Goal: Task Accomplishment & Management: Use online tool/utility

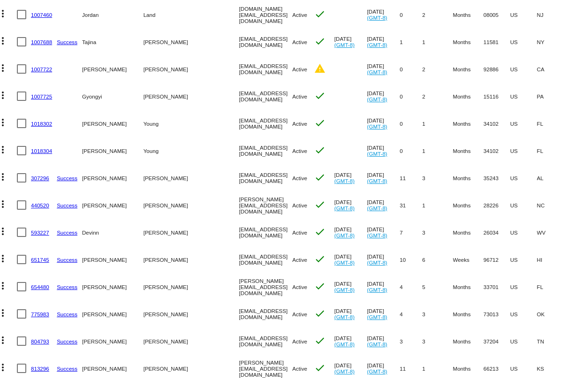
scroll to position [0, 14]
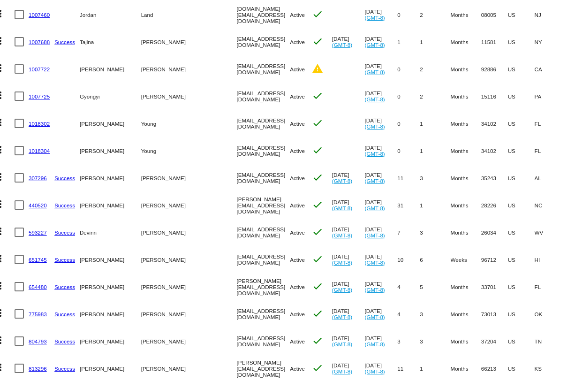
drag, startPoint x: 245, startPoint y: 179, endPoint x: 173, endPoint y: 178, distance: 71.3
click at [237, 178] on mat-cell "[EMAIL_ADDRESS][DOMAIN_NAME]" at bounding box center [263, 177] width 53 height 27
click at [249, 177] on mat-cell "[EMAIL_ADDRESS][DOMAIN_NAME]" at bounding box center [263, 177] width 53 height 27
drag, startPoint x: 247, startPoint y: 177, endPoint x: 165, endPoint y: 179, distance: 81.7
click at [165, 179] on mat-row "more_vert 307296 Success Jill Copeland-Henderson info@theretreatbham.com Active…" at bounding box center [378, 177] width 775 height 27
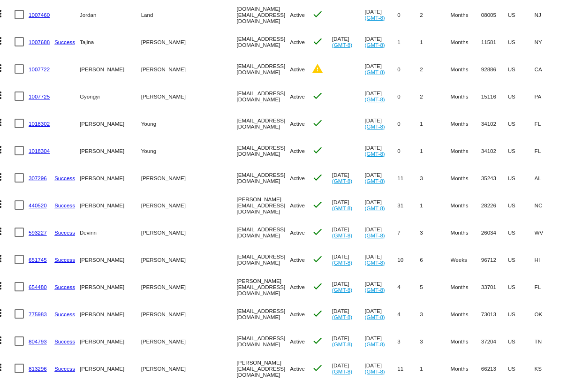
copy mat-row "[EMAIL_ADDRESS][DOMAIN_NAME]"
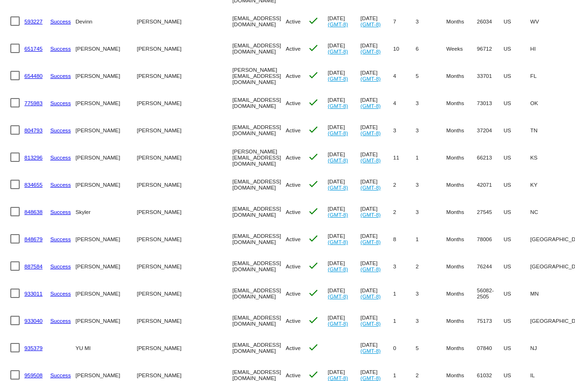
scroll to position [0, 0]
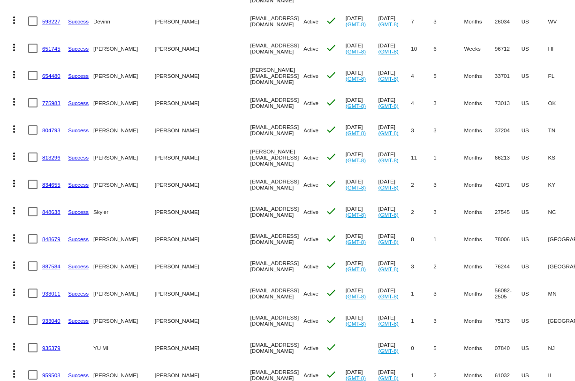
drag, startPoint x: 246, startPoint y: 293, endPoint x: 183, endPoint y: 292, distance: 63.4
click at [183, 292] on mat-row "more_vert 933011 Success Kali Engles engleskali@gmail.com Active check Jul 8 20…" at bounding box center [392, 293] width 775 height 27
copy mat-row "[EMAIL_ADDRESS][DOMAIN_NAME]"
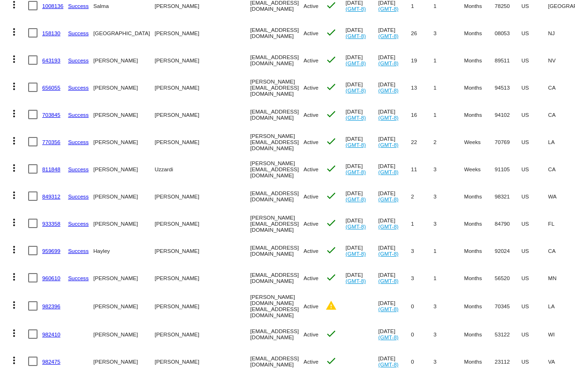
drag, startPoint x: 253, startPoint y: 279, endPoint x: 181, endPoint y: 276, distance: 72.3
click at [181, 276] on mat-row "more_vert 960610 Success Whitney Petersen info@whitaesthetics.com Active check …" at bounding box center [392, 277] width 775 height 27
copy mat-row "[EMAIL_ADDRESS][DOMAIN_NAME]"
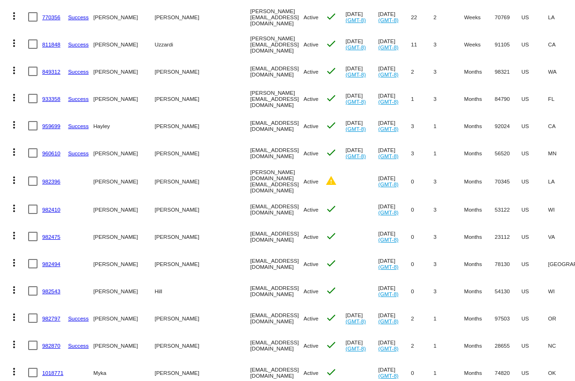
drag, startPoint x: 277, startPoint y: 260, endPoint x: 177, endPoint y: 263, distance: 100.0
click at [177, 263] on mat-row "more_vert 982494 Lisa Rosanbalm nbadvancedaesthetics@gmail.com Active check Oct…" at bounding box center [392, 263] width 775 height 27
copy mat-row "[EMAIL_ADDRESS][DOMAIN_NAME]"
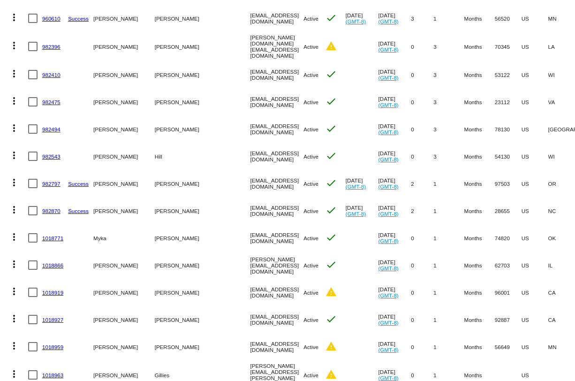
drag, startPoint x: 250, startPoint y: 235, endPoint x: 177, endPoint y: 235, distance: 72.7
click at [176, 235] on mat-row "more_vert 1018771 Myka Lefler mykalefler@hotmail.com Active check Oct 9 2025 (G…" at bounding box center [392, 237] width 775 height 27
copy mat-row "[EMAIL_ADDRESS][DOMAIN_NAME]"
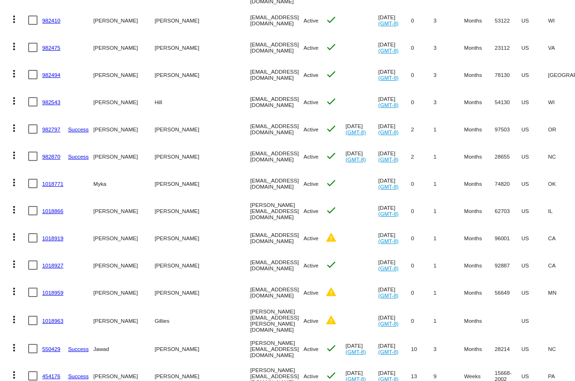
drag, startPoint x: 270, startPoint y: 292, endPoint x: 182, endPoint y: 289, distance: 87.8
click at [182, 289] on mat-row "more_vert 1018959 Jill Bradburn beyondaesthetics12@gmail.com Active warning Oct…" at bounding box center [392, 292] width 775 height 27
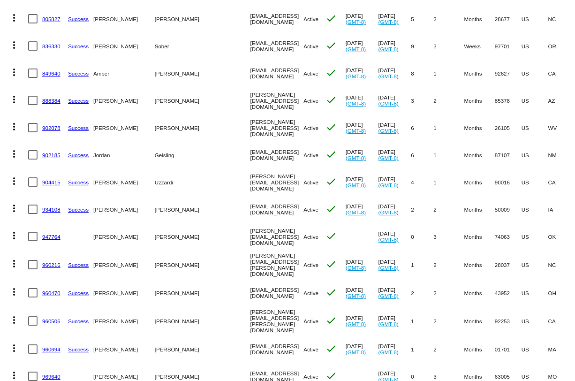
drag, startPoint x: 246, startPoint y: 370, endPoint x: 184, endPoint y: 369, distance: 62.4
click at [184, 369] on mat-row "more_vert 969640 Mary Shearn mes35913@gmail.com Active check Oct 10 2025 (GMT-8…" at bounding box center [392, 376] width 775 height 27
copy mat-row "[EMAIL_ADDRESS][DOMAIN_NAME]"
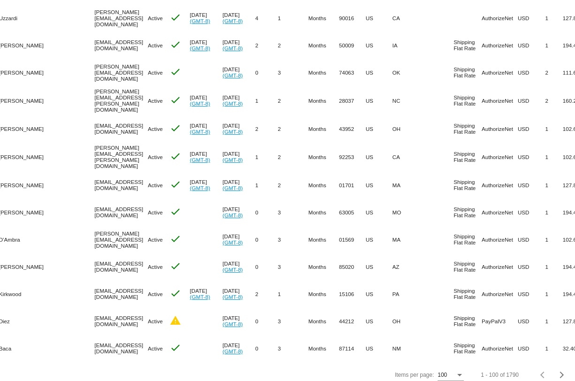
scroll to position [0, 158]
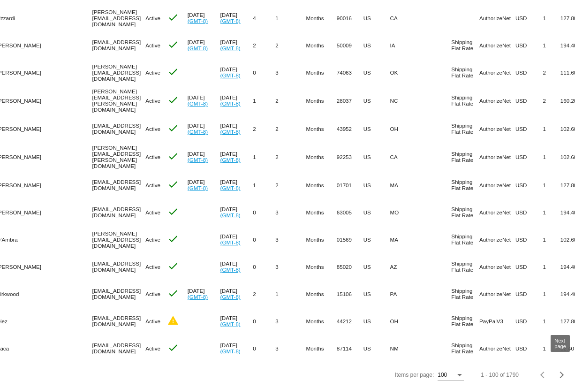
click at [559, 372] on div "Next page" at bounding box center [561, 375] width 7 height 7
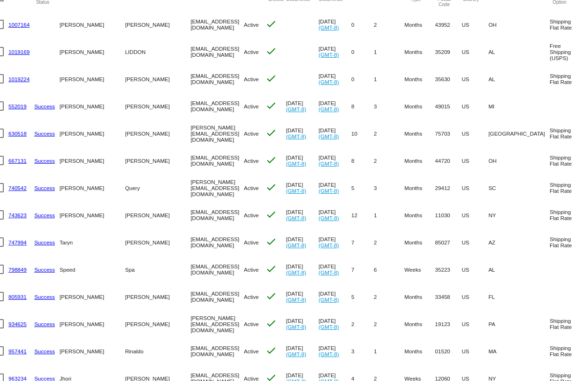
scroll to position [0, 0]
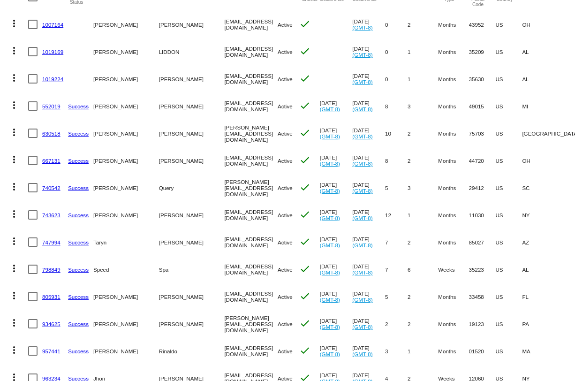
drag, startPoint x: 237, startPoint y: 51, endPoint x: 148, endPoint y: 51, distance: 89.2
click at [147, 51] on mat-row "more_vert 1019169 ALICIA LIDDON escapeproducts@gmail.com Active check Oct 10 20…" at bounding box center [379, 51] width 749 height 27
copy mat-row "[EMAIL_ADDRESS][DOMAIN_NAME]"
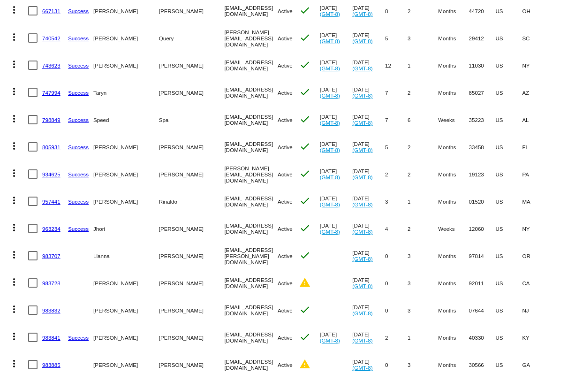
drag, startPoint x: 213, startPoint y: 119, endPoint x: 151, endPoint y: 118, distance: 61.5
click at [147, 120] on mat-row "more_vert 798849 Success Speed Spa franny@speedspa.io Active check Aug 30 2025 …" at bounding box center [379, 119] width 749 height 27
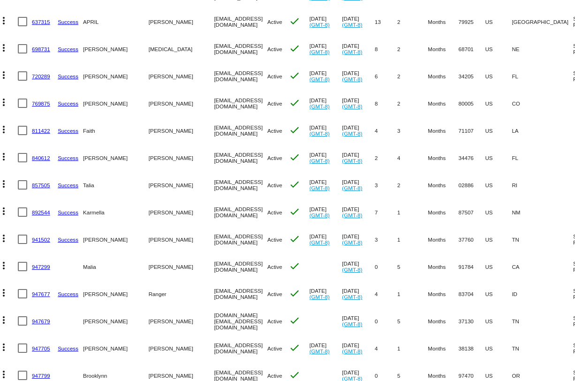
scroll to position [0, 2]
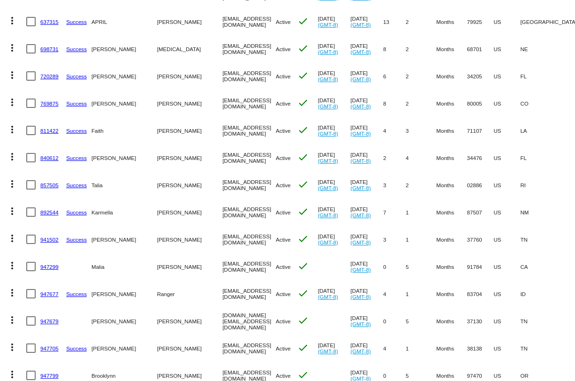
drag, startPoint x: 208, startPoint y: 23, endPoint x: 155, endPoint y: 22, distance: 53.0
click at [155, 22] on mat-row "more_vert 637315 Success APRIL Torres aptorr88@gmail.com Active check Aug 12 20…" at bounding box center [377, 21] width 749 height 27
copy mat-row "[EMAIL_ADDRESS][DOMAIN_NAME]"
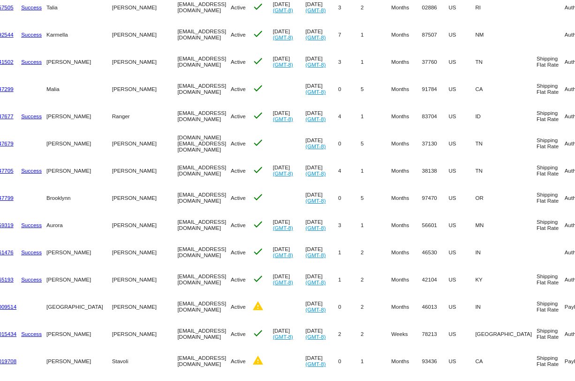
scroll to position [0, 0]
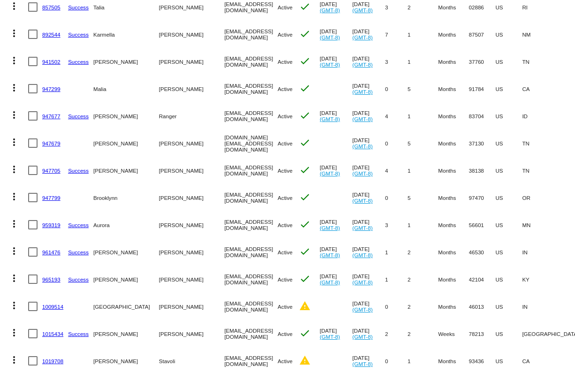
drag, startPoint x: 220, startPoint y: 9, endPoint x: 159, endPoint y: 9, distance: 60.5
click at [224, 9] on mat-cell "[EMAIL_ADDRESS][DOMAIN_NAME]" at bounding box center [250, 6] width 53 height 27
copy mat-cell "[EMAIL_ADDRESS][DOMAIN_NAME]"
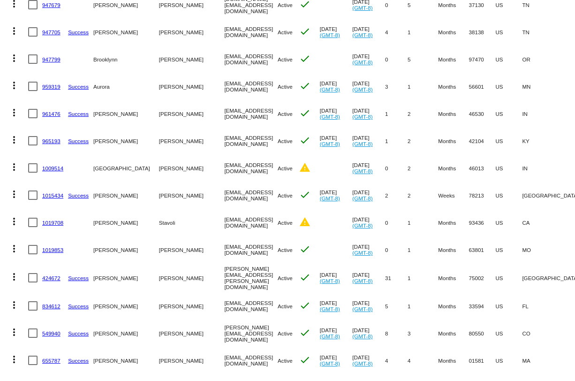
drag, startPoint x: 240, startPoint y: 143, endPoint x: 155, endPoint y: 141, distance: 85.0
click at [155, 142] on mat-row "more_vert 965193 Success Whitney Mann sincerelywhitney18@gmail.com Active check…" at bounding box center [379, 140] width 749 height 27
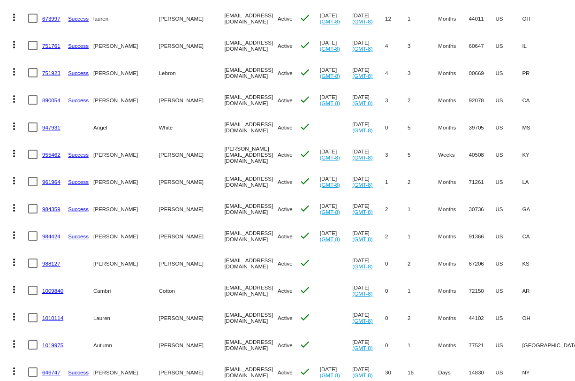
drag, startPoint x: 243, startPoint y: 153, endPoint x: 156, endPoint y: 153, distance: 86.3
click at [156, 153] on mat-row "more_vert 955462 Success Mallory Guagenti Mallory@kainosaesthetics.com Active c…" at bounding box center [379, 154] width 749 height 27
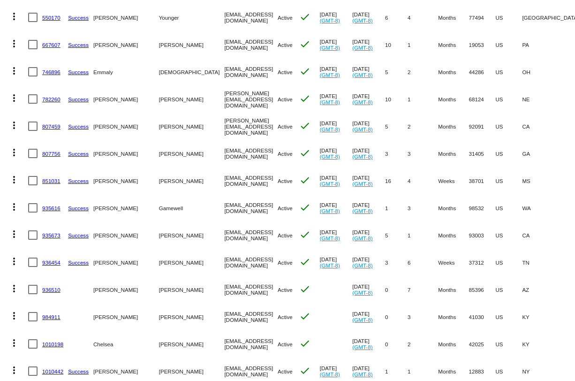
drag, startPoint x: 228, startPoint y: 17, endPoint x: 151, endPoint y: 17, distance: 77.0
click at [147, 17] on mat-row "more_vert 550170 Success [PERSON_NAME] [PERSON_NAME][EMAIL_ADDRESS][DOMAIN_NAME…" at bounding box center [379, 17] width 749 height 27
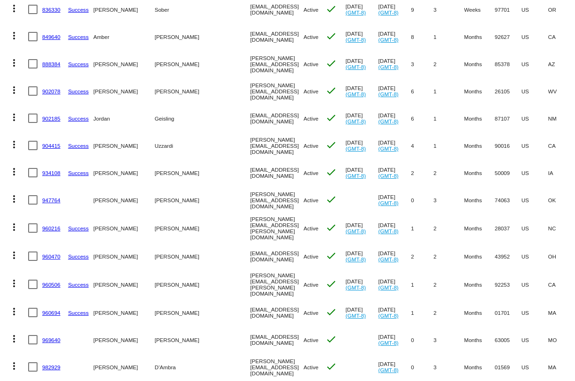
scroll to position [2484, 0]
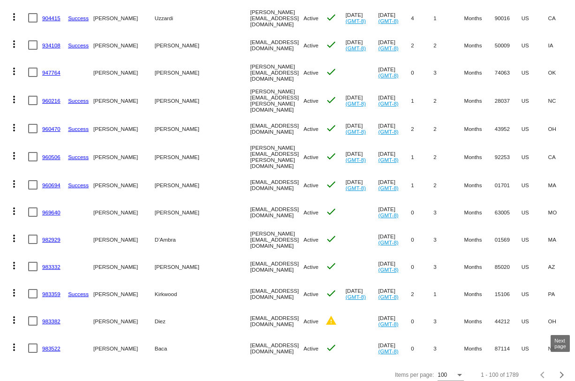
click at [563, 373] on span "Next page" at bounding box center [562, 375] width 19 height 5
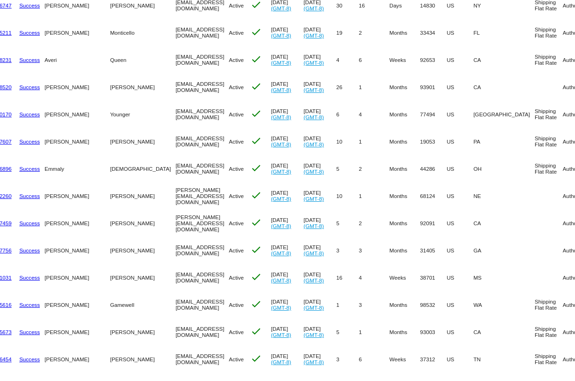
scroll to position [0, 0]
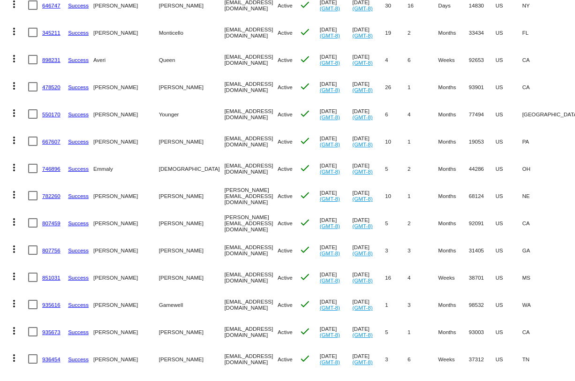
drag, startPoint x: 241, startPoint y: 249, endPoint x: 155, endPoint y: 247, distance: 85.9
click at [155, 247] on mat-row "more_vert 807756 Success [PERSON_NAME] [EMAIL_ADDRESS][DOMAIN_NAME] Active chec…" at bounding box center [379, 250] width 749 height 27
copy mat-row "[EMAIL_ADDRESS][DOMAIN_NAME]"
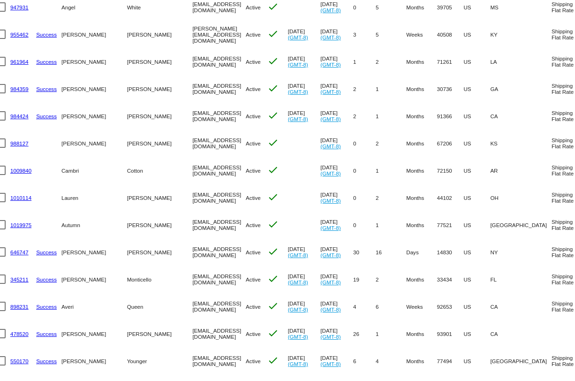
scroll to position [0, 33]
drag, startPoint x: 190, startPoint y: 359, endPoint x: 122, endPoint y: 359, distance: 68.5
click at [122, 359] on mat-row "more_vert 550170 Success [PERSON_NAME] [PERSON_NAME][EMAIL_ADDRESS][DOMAIN_NAME…" at bounding box center [346, 360] width 749 height 27
copy mat-row "[EMAIL_ADDRESS][DOMAIN_NAME]"
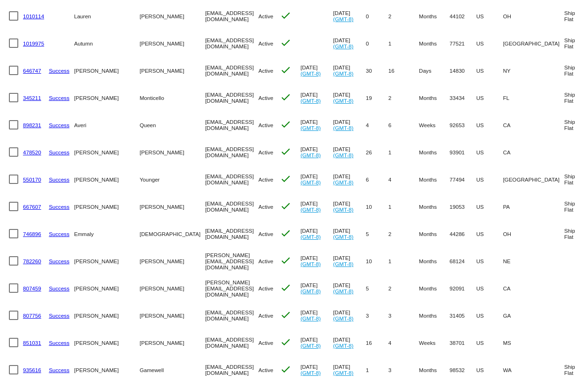
scroll to position [0, 0]
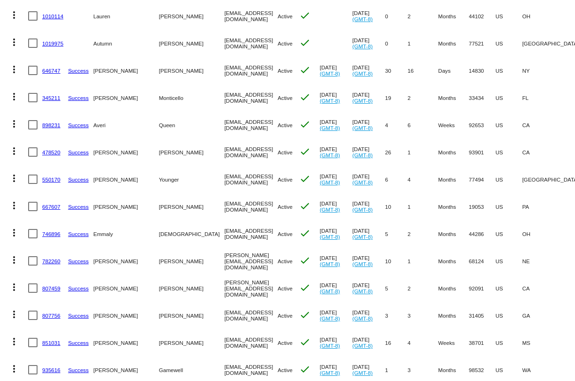
drag, startPoint x: 243, startPoint y: 314, endPoint x: 160, endPoint y: 314, distance: 83.1
click at [224, 314] on mat-cell "[EMAIL_ADDRESS][DOMAIN_NAME]" at bounding box center [250, 315] width 53 height 27
copy mat-cell "[EMAIL_ADDRESS][DOMAIN_NAME]"
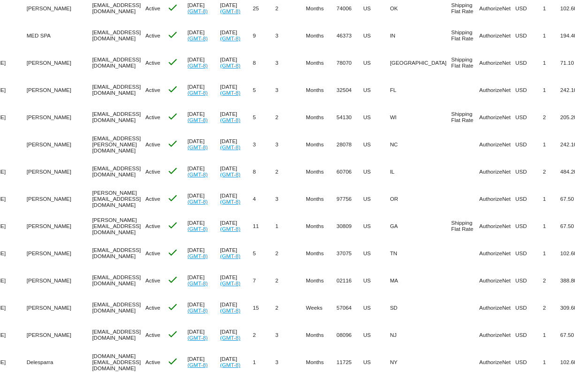
scroll to position [2484, 0]
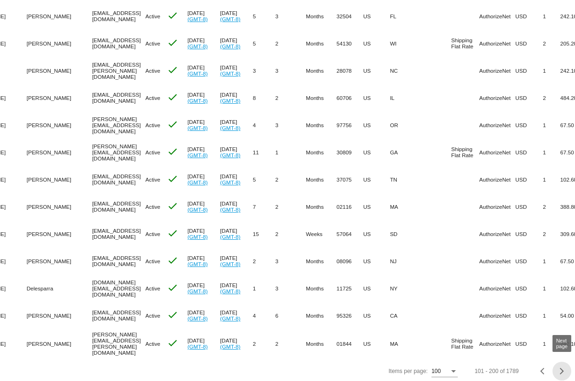
click at [565, 369] on span "Next page" at bounding box center [562, 371] width 19 height 5
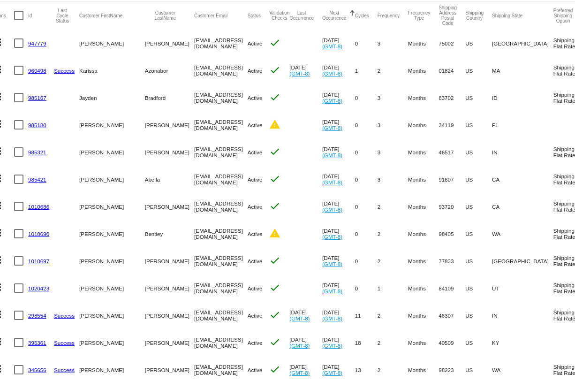
scroll to position [0, 0]
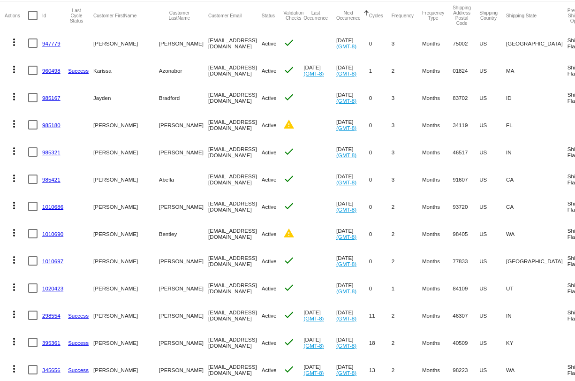
drag, startPoint x: 259, startPoint y: 41, endPoint x: 154, endPoint y: 40, distance: 104.7
click at [154, 40] on mat-row "more_vert 947779 [PERSON_NAME] [EMAIL_ADDRESS][DOMAIN_NAME] Active check [DATE]…" at bounding box center [372, 43] width 734 height 27
click at [208, 43] on mat-cell "[EMAIL_ADDRESS][DOMAIN_NAME]" at bounding box center [234, 43] width 53 height 27
drag, startPoint x: 256, startPoint y: 43, endPoint x: 154, endPoint y: 42, distance: 101.8
click at [154, 42] on mat-row "more_vert 947779 [PERSON_NAME] [EMAIL_ADDRESS][DOMAIN_NAME] Active check [DATE]…" at bounding box center [372, 43] width 734 height 27
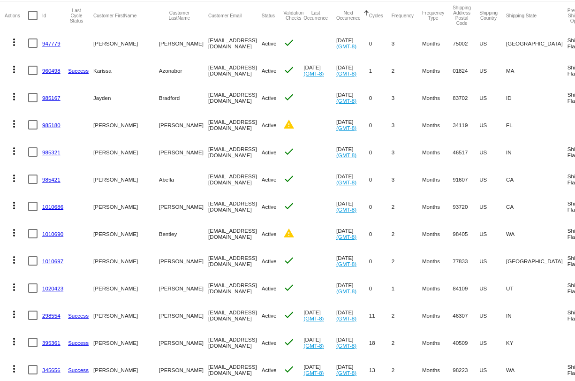
copy mat-row "[EMAIL_ADDRESS][DOMAIN_NAME]"
